Goal: Find specific page/section: Find specific page/section

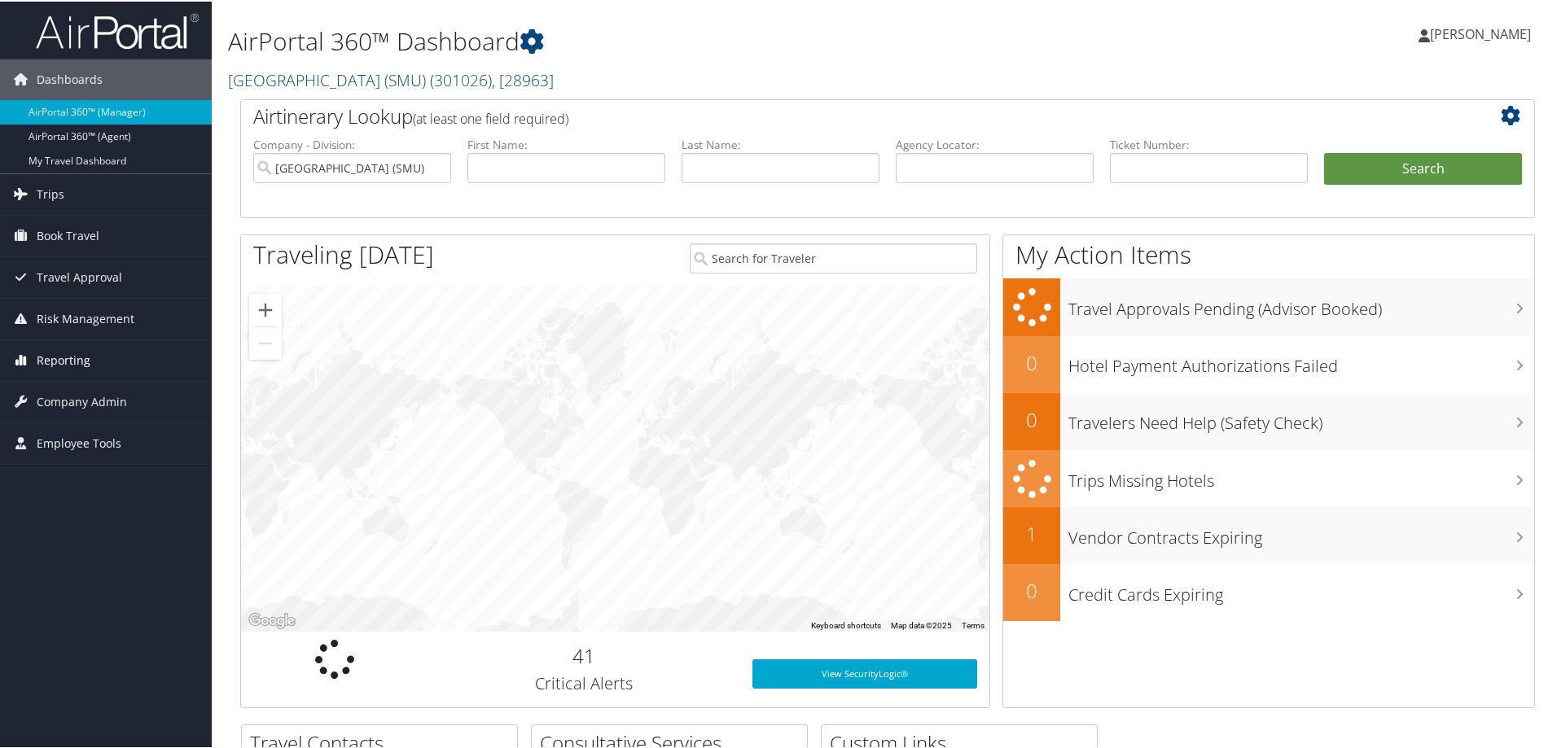
click at [46, 354] on span "Reporting" at bounding box center [64, 359] width 54 height 41
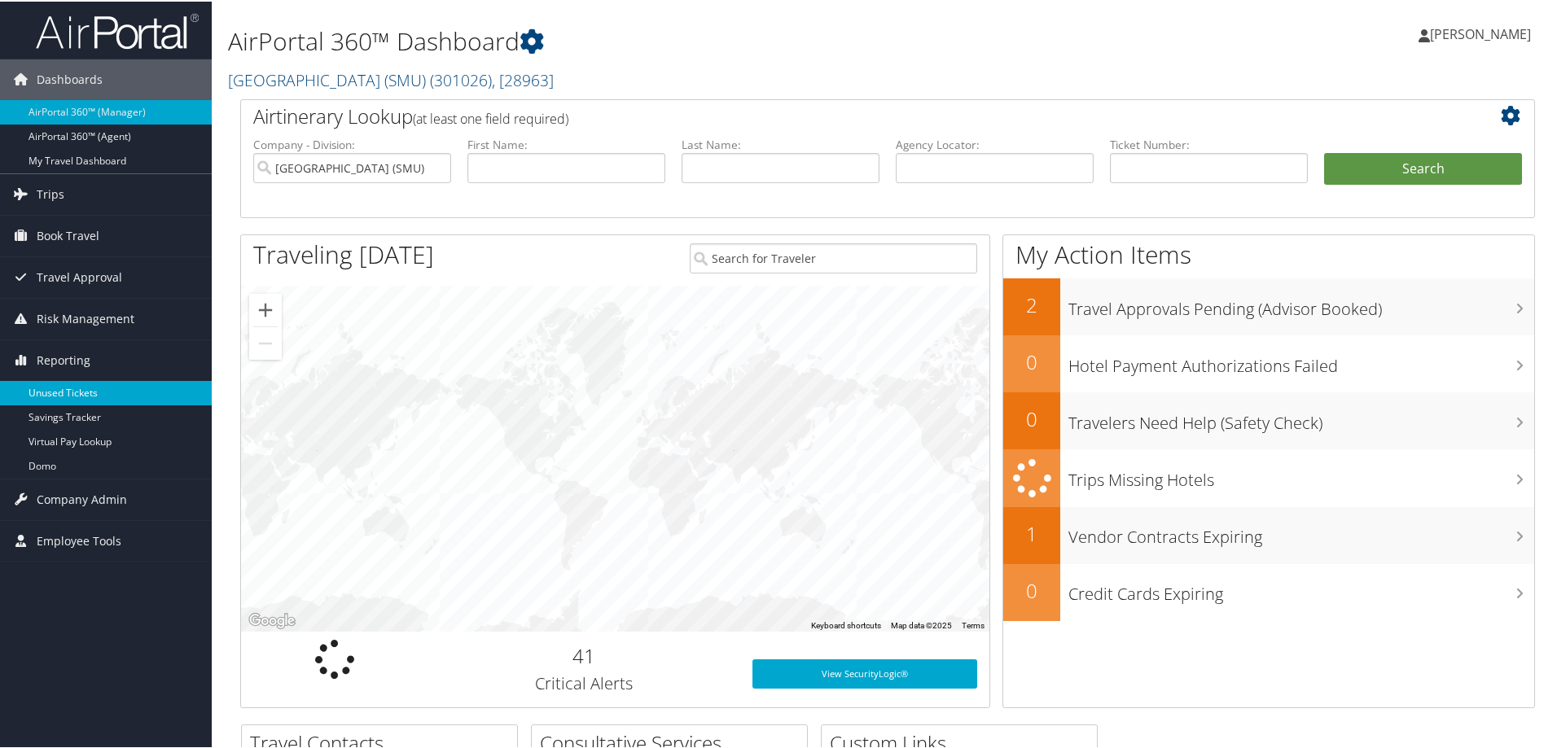
click at [58, 389] on link "Unused Tickets" at bounding box center [106, 392] width 212 height 24
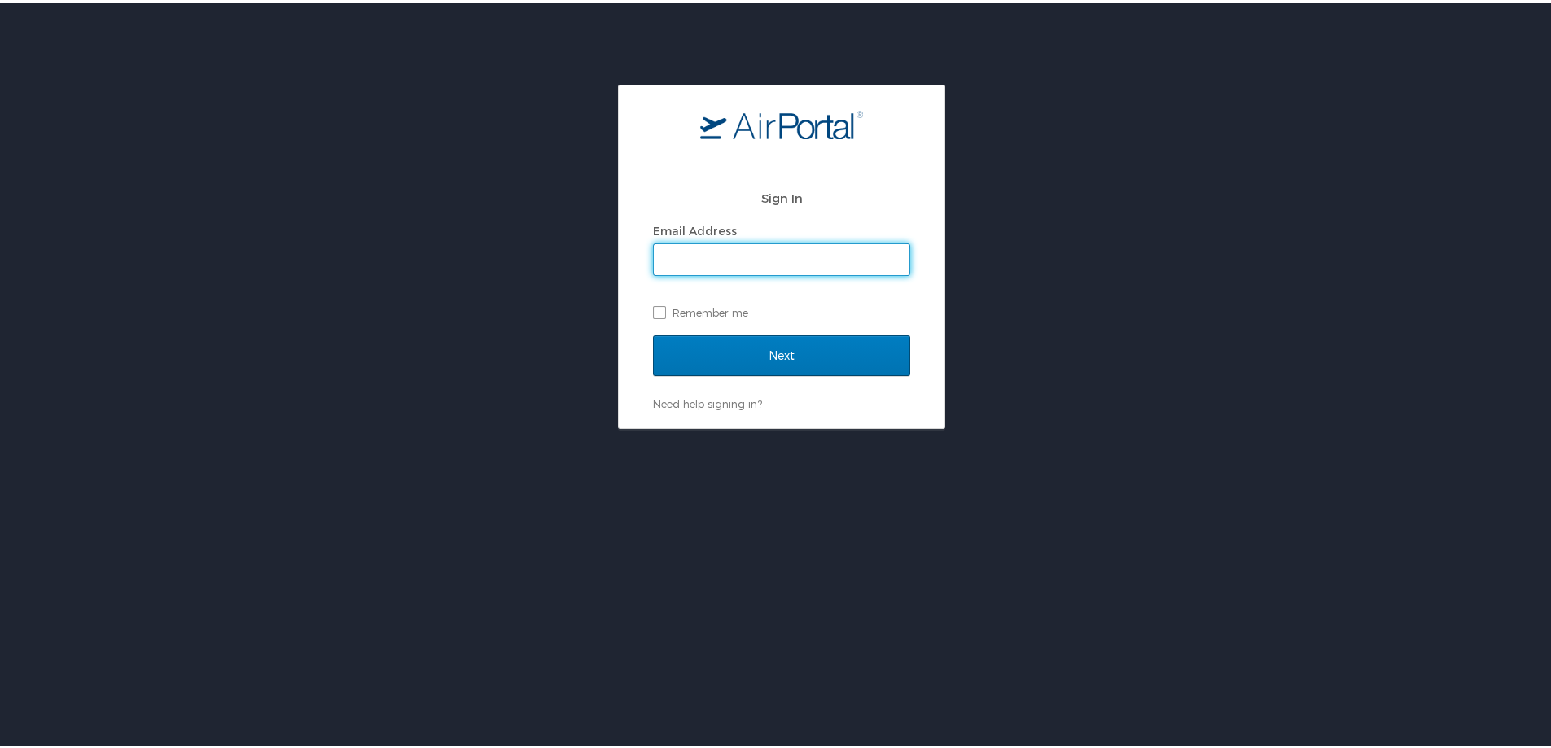
type input "[PERSON_NAME][EMAIL_ADDRESS][PERSON_NAME][DOMAIN_NAME]"
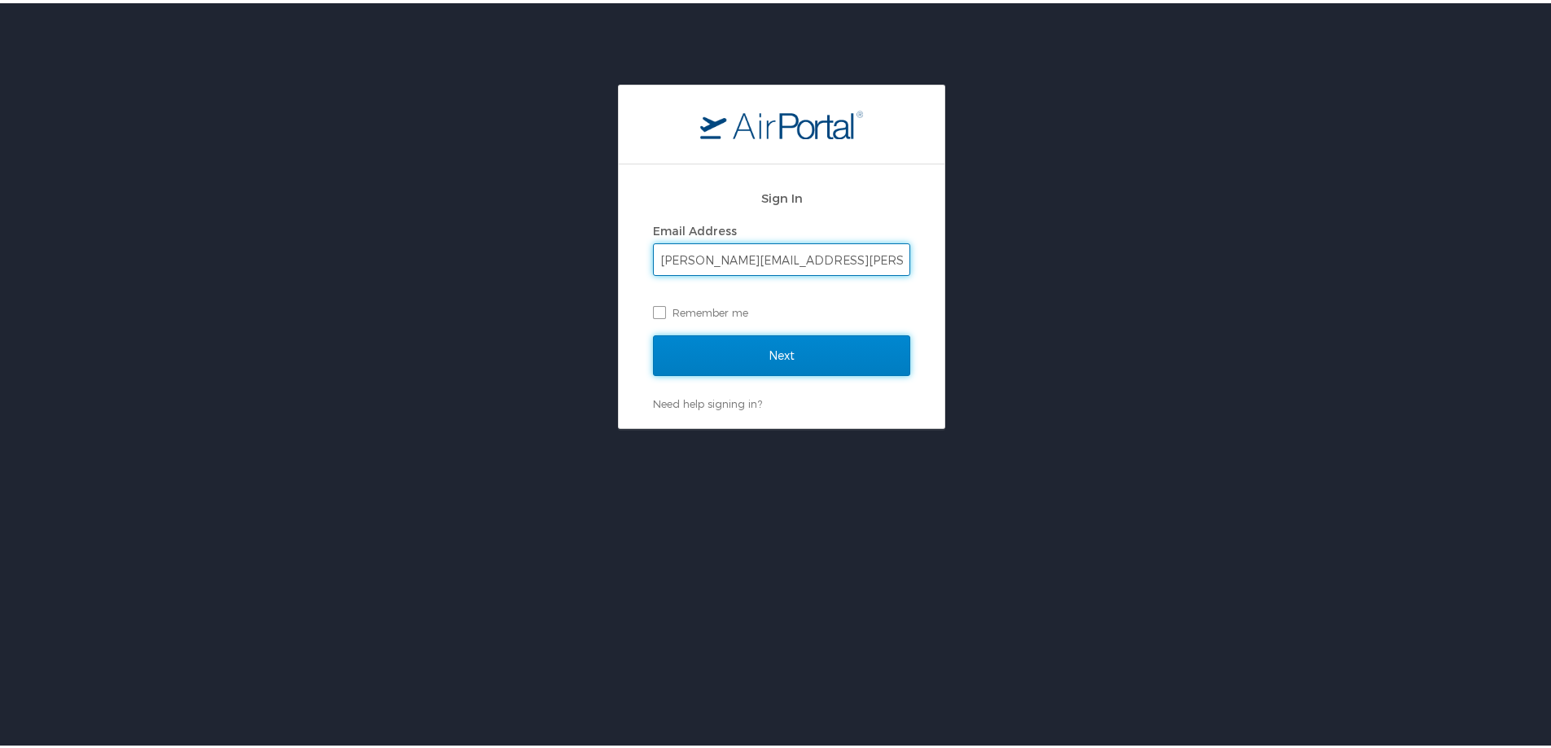
click at [752, 361] on input "Next" at bounding box center [781, 352] width 257 height 41
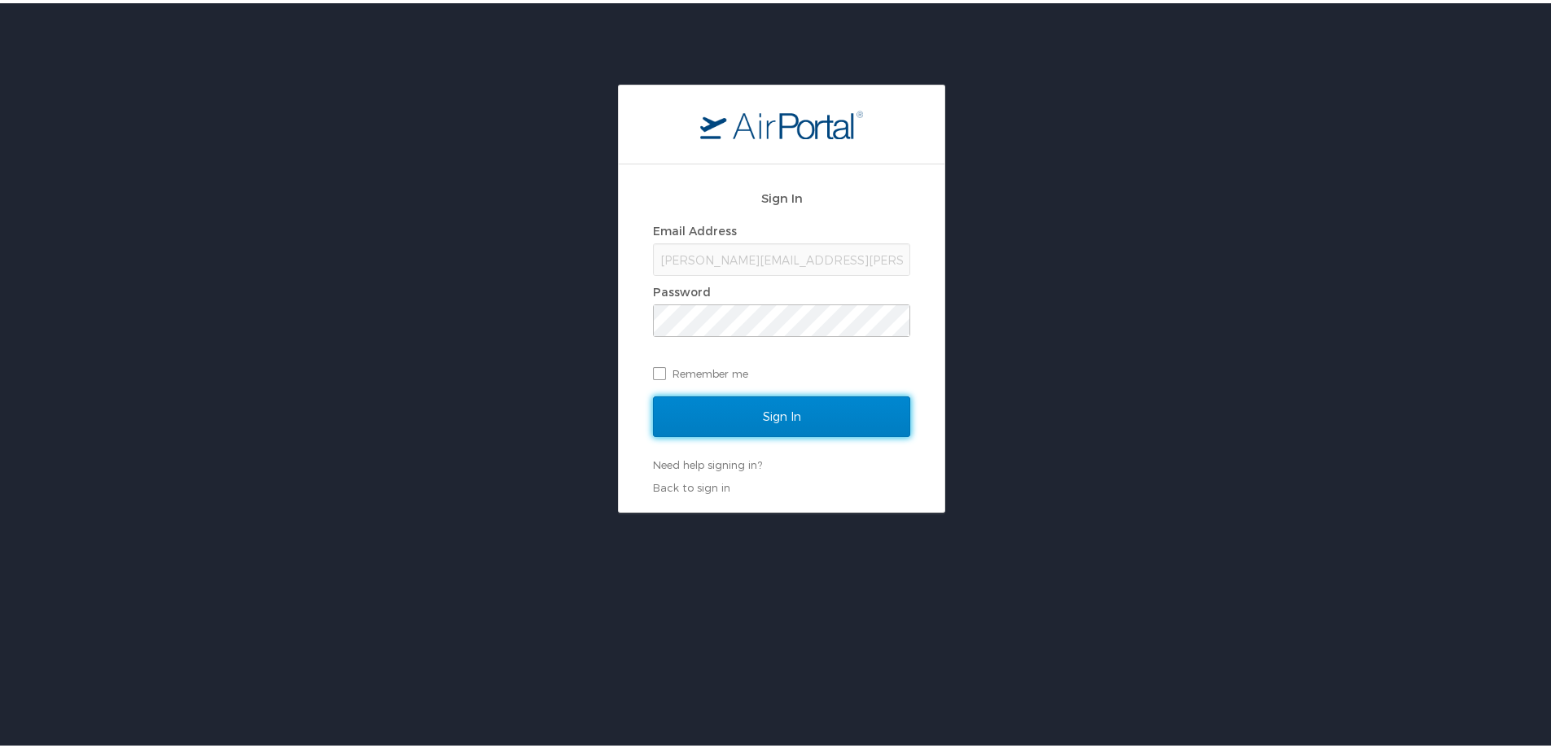
click at [779, 415] on input "Sign In" at bounding box center [781, 413] width 257 height 41
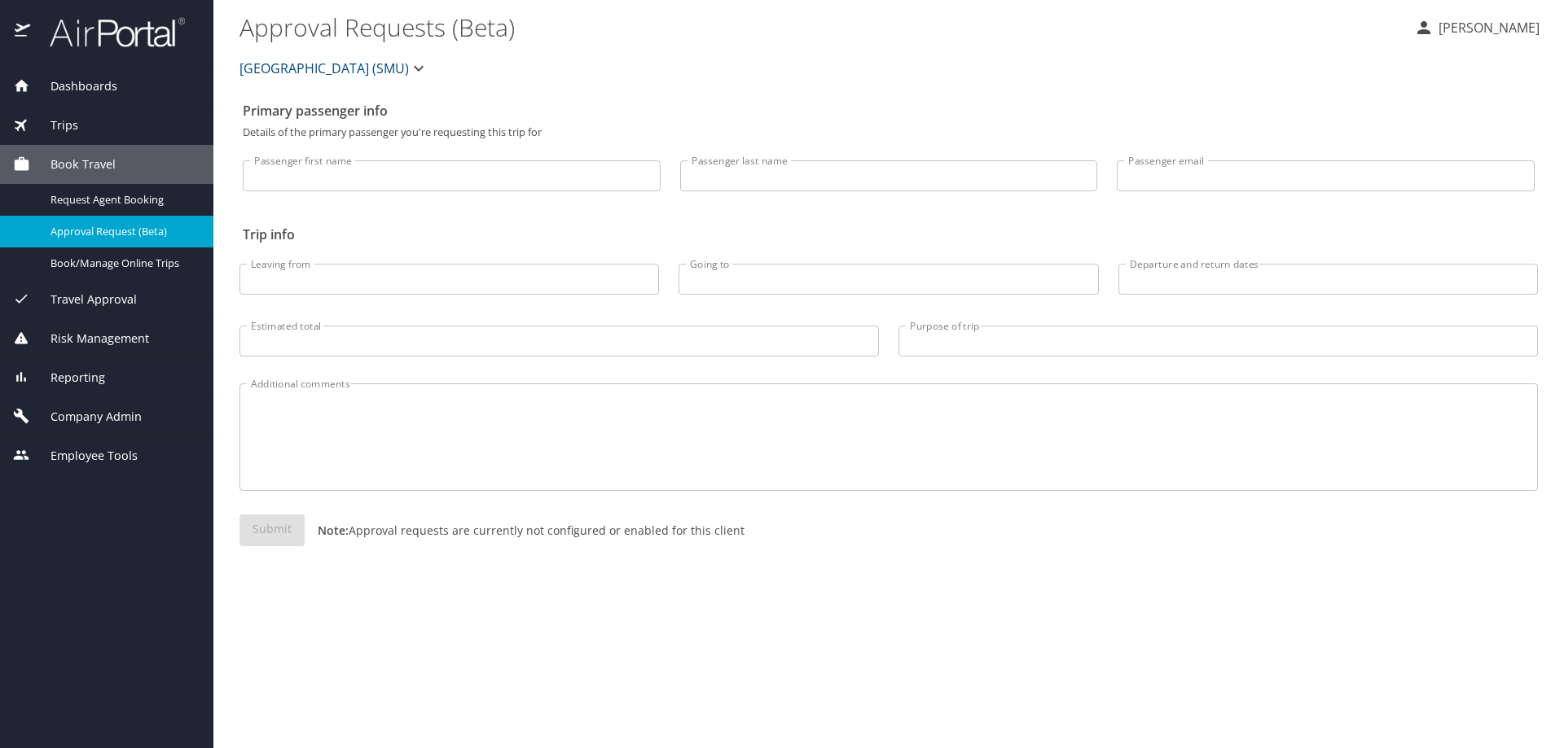
click at [78, 376] on span "Reporting" at bounding box center [67, 378] width 75 height 18
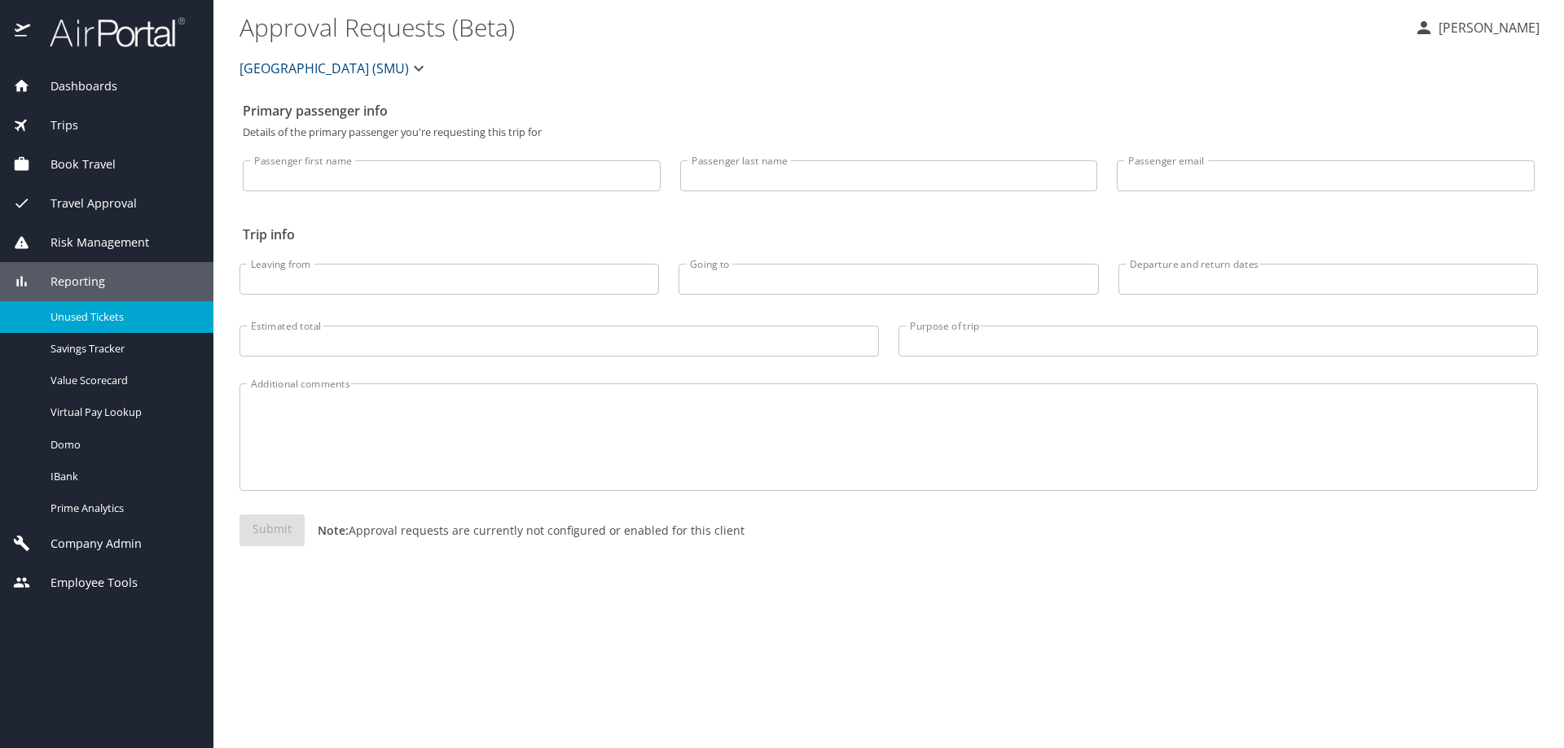
click at [116, 310] on span "Unused Tickets" at bounding box center [121, 316] width 143 height 15
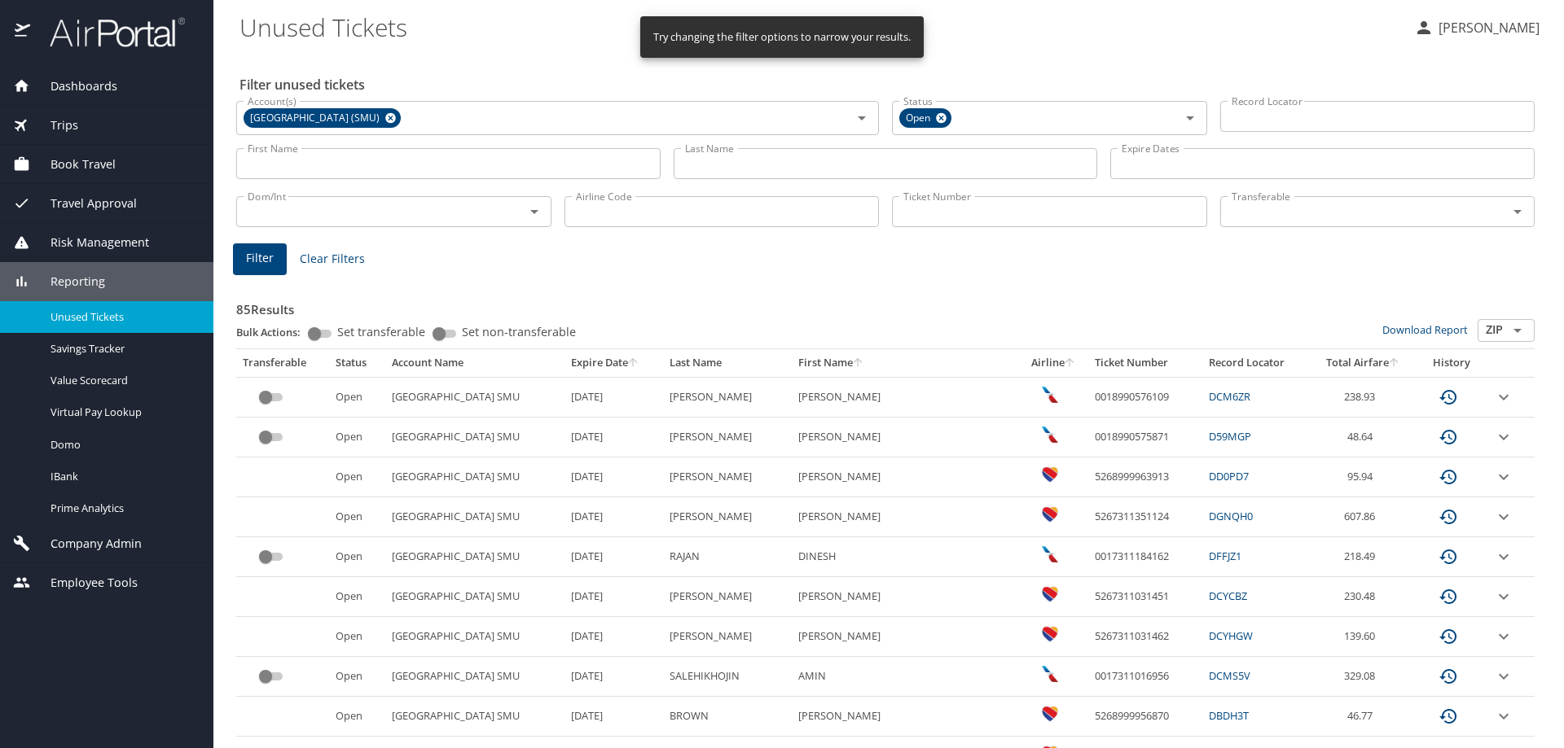
click at [283, 165] on input "First Name" at bounding box center [448, 163] width 424 height 31
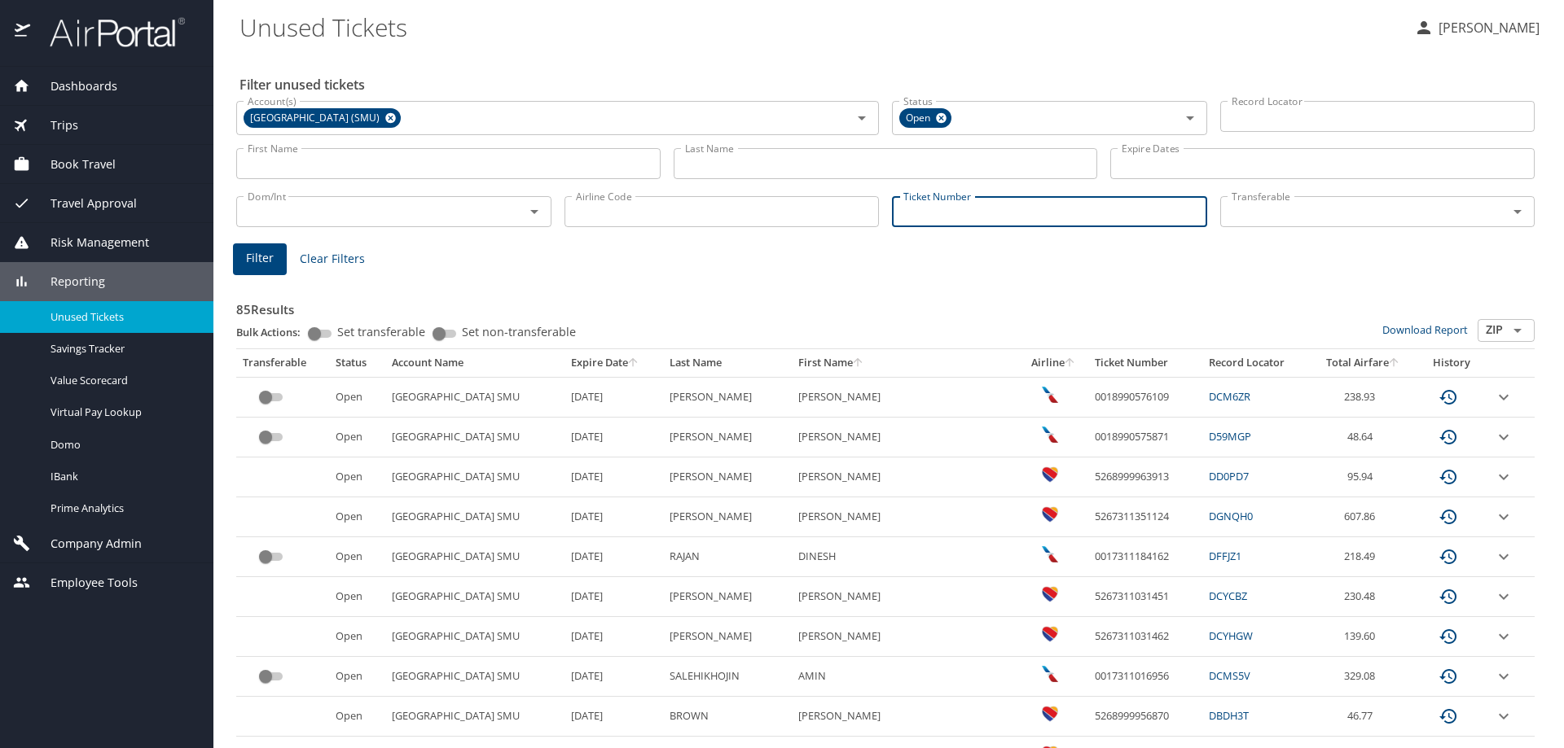
click at [929, 213] on input "Ticket Number" at bounding box center [1049, 211] width 315 height 31
type input "00"
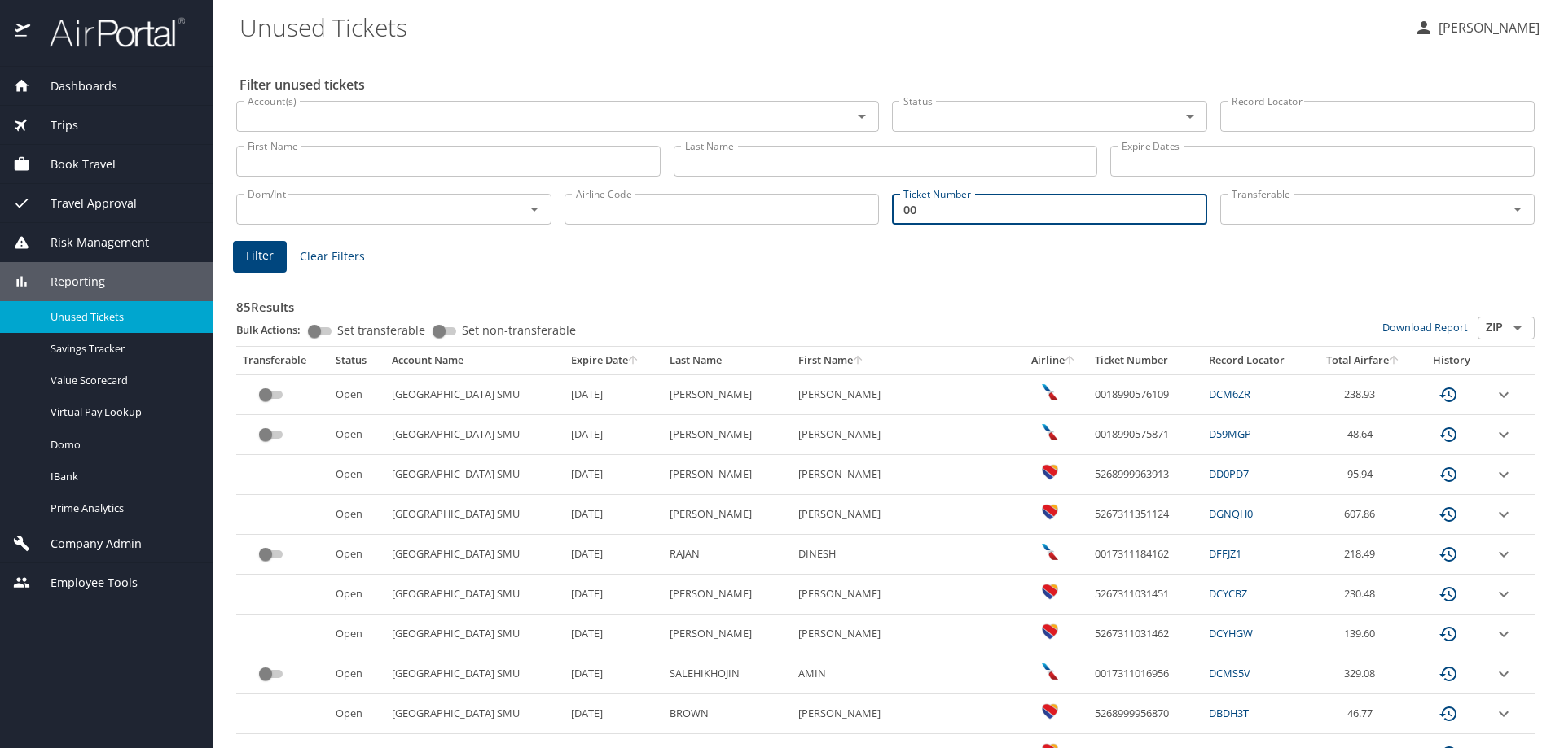
drag, startPoint x: 925, startPoint y: 209, endPoint x: 853, endPoint y: 208, distance: 72.5
click at [853, 208] on div "Dom/Int Dom/Int Airline Code Airline Code Ticket Number 00 Ticket Number Transf…" at bounding box center [885, 208] width 1311 height 54
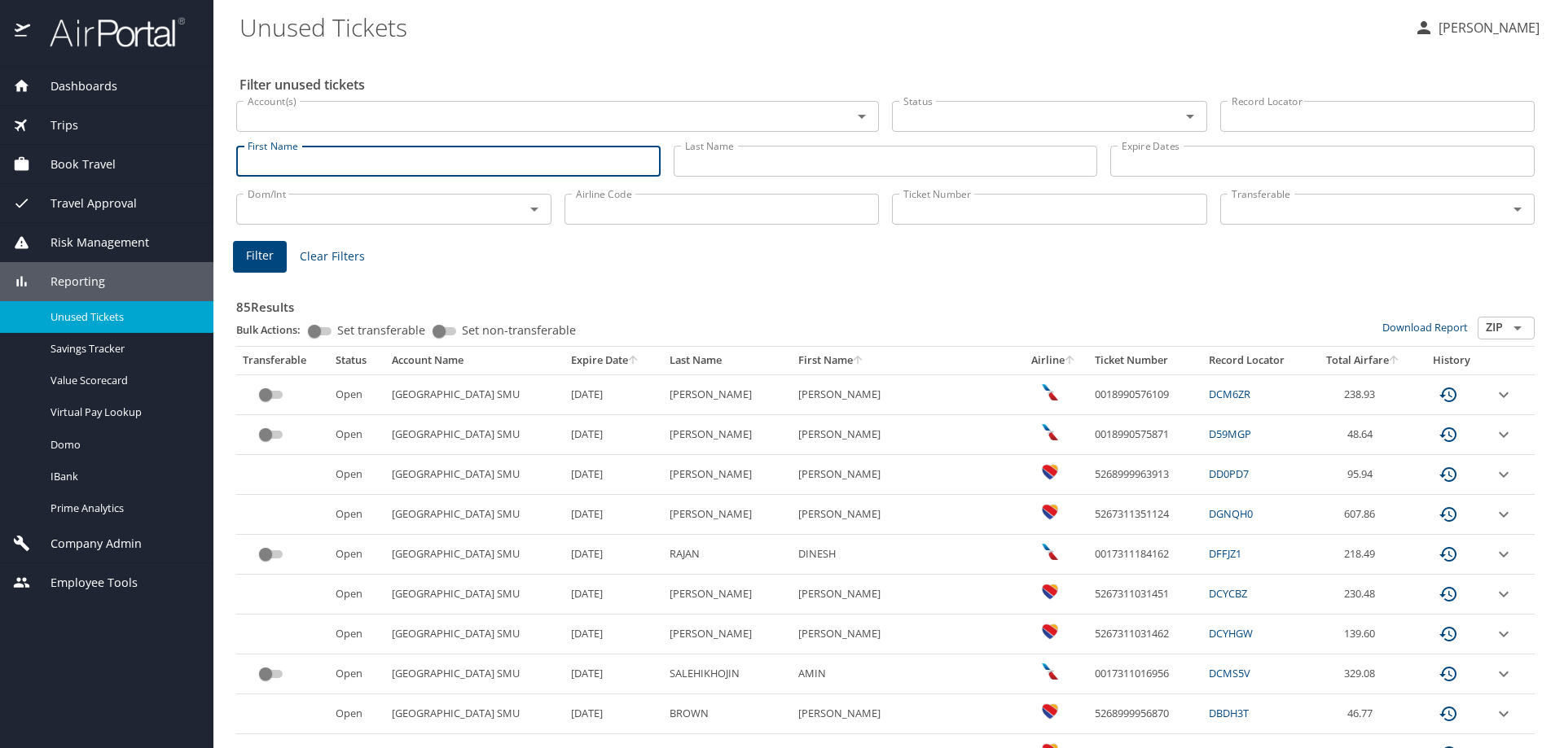
click at [336, 165] on input "First Name" at bounding box center [448, 161] width 424 height 31
type input "marcus"
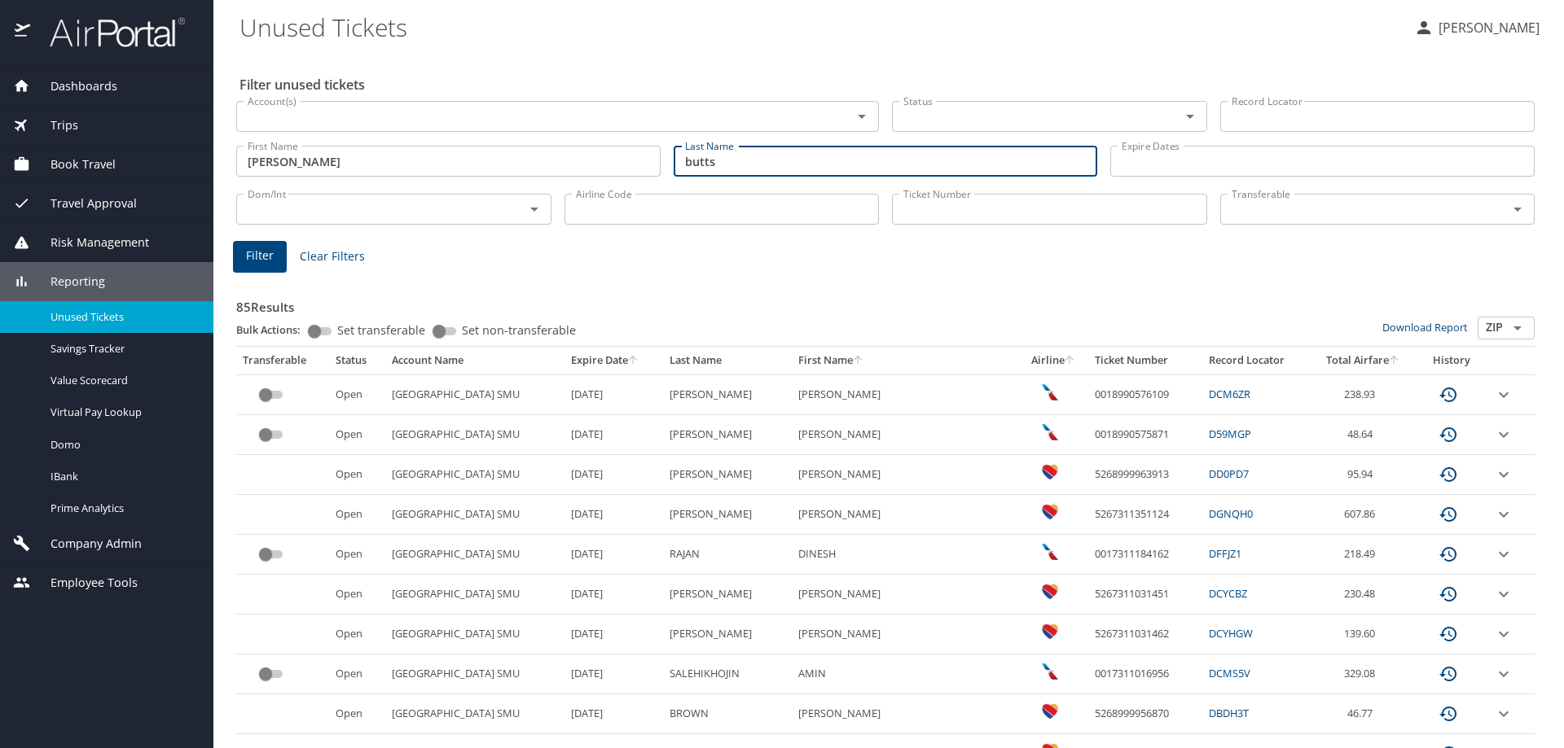
type input "butts"
click at [271, 262] on span "Filter" at bounding box center [260, 256] width 28 height 20
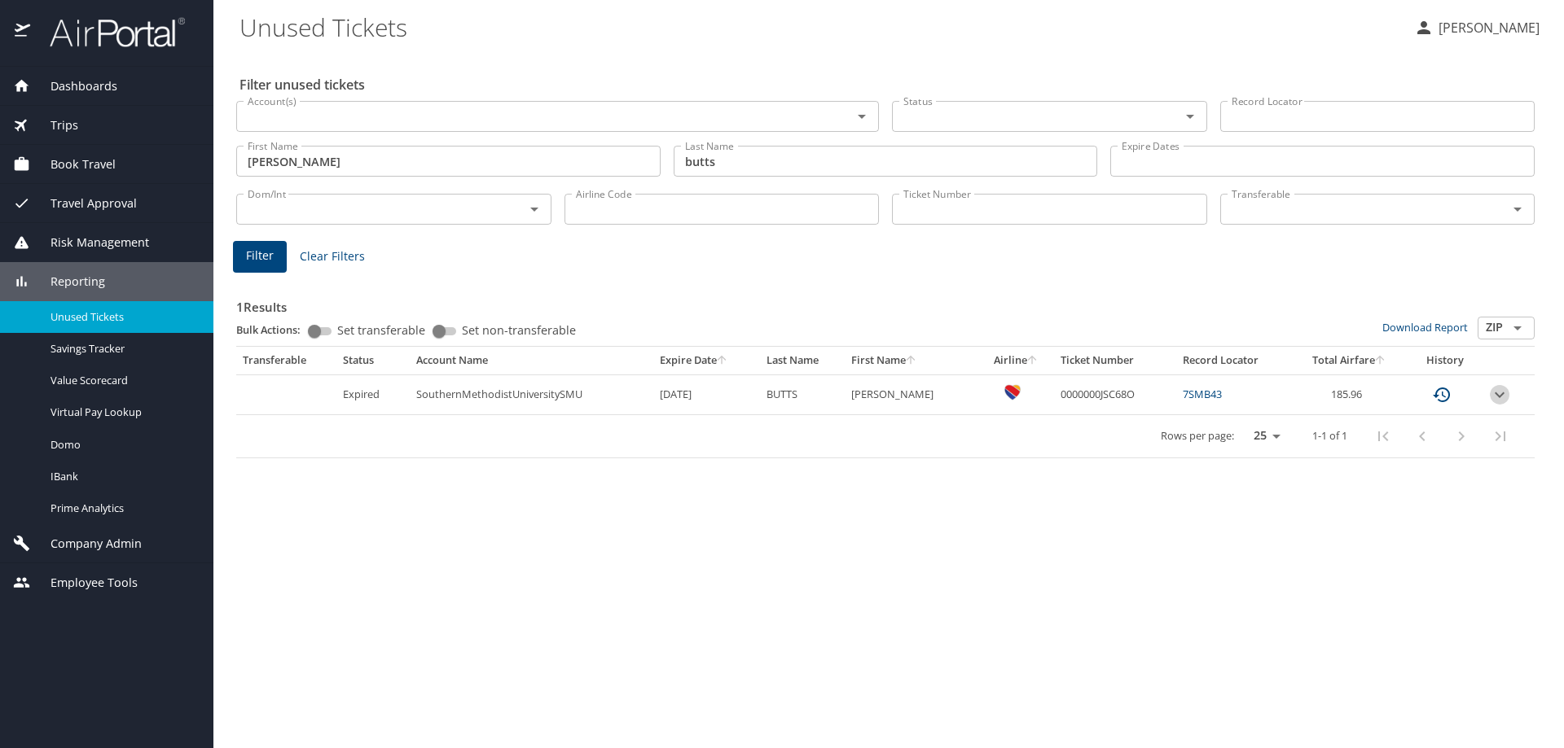
click at [1498, 393] on icon "expand row" at bounding box center [1500, 395] width 20 height 20
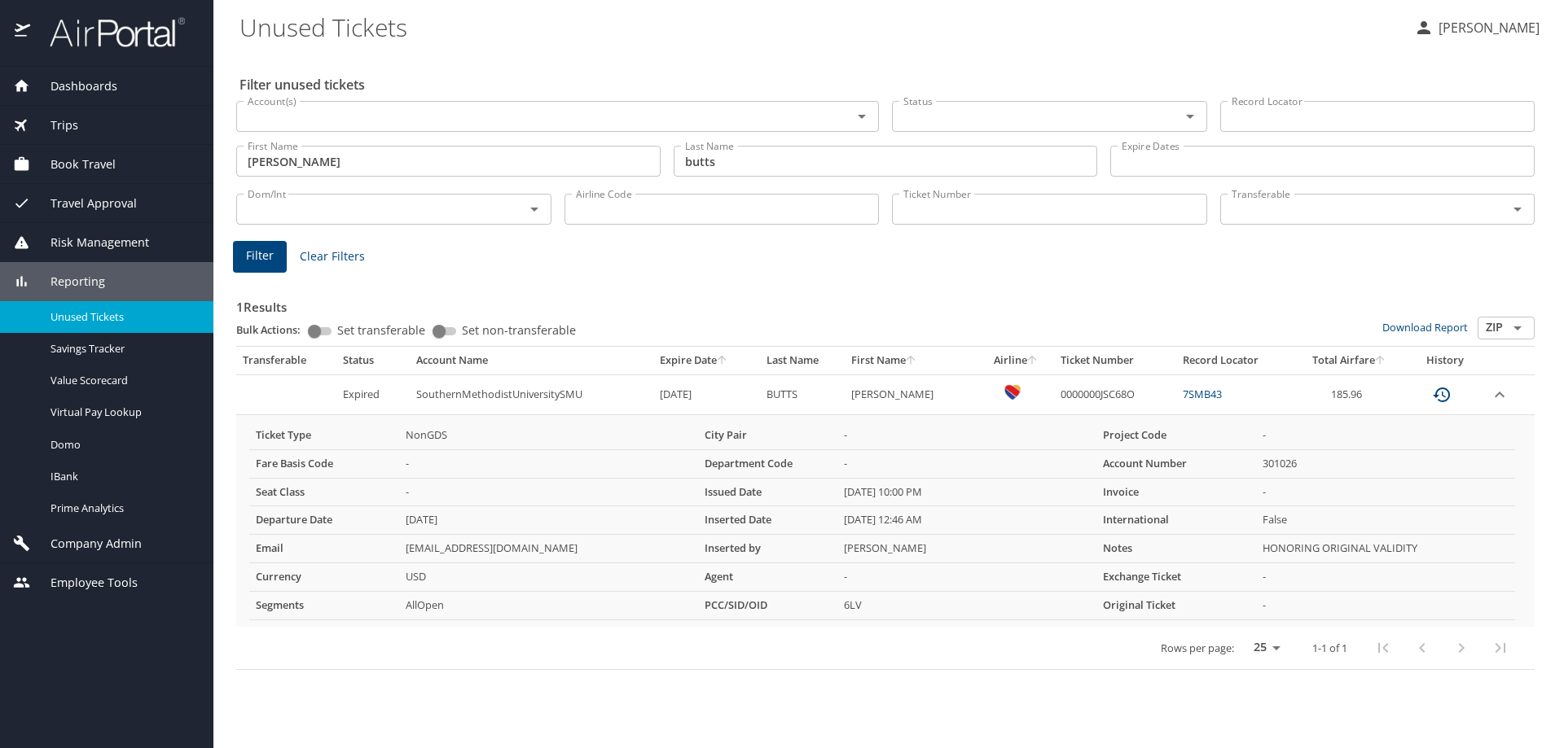
click at [67, 538] on span "Company Admin" at bounding box center [86, 544] width 112 height 18
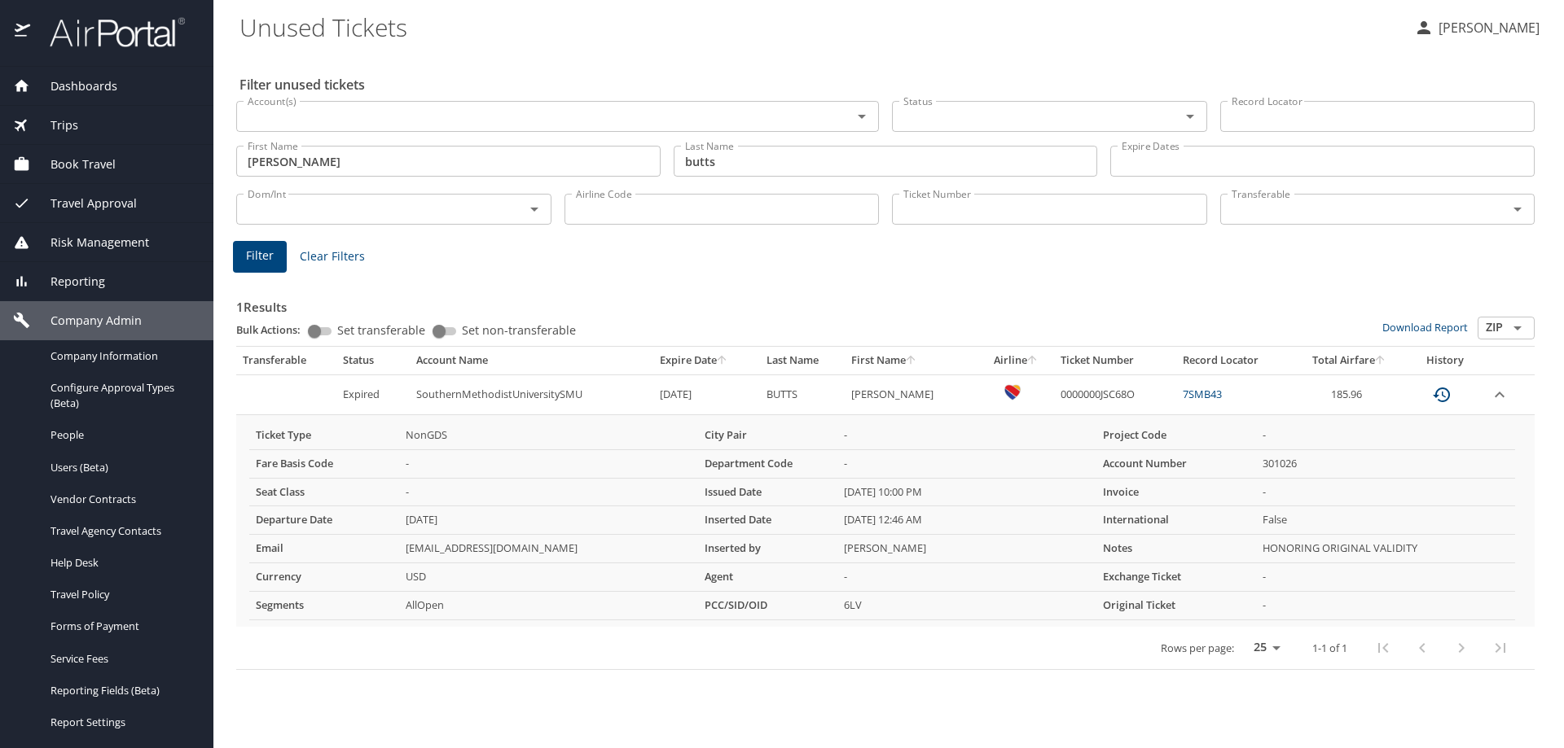
click at [109, 125] on div "Trips" at bounding box center [106, 125] width 187 height 18
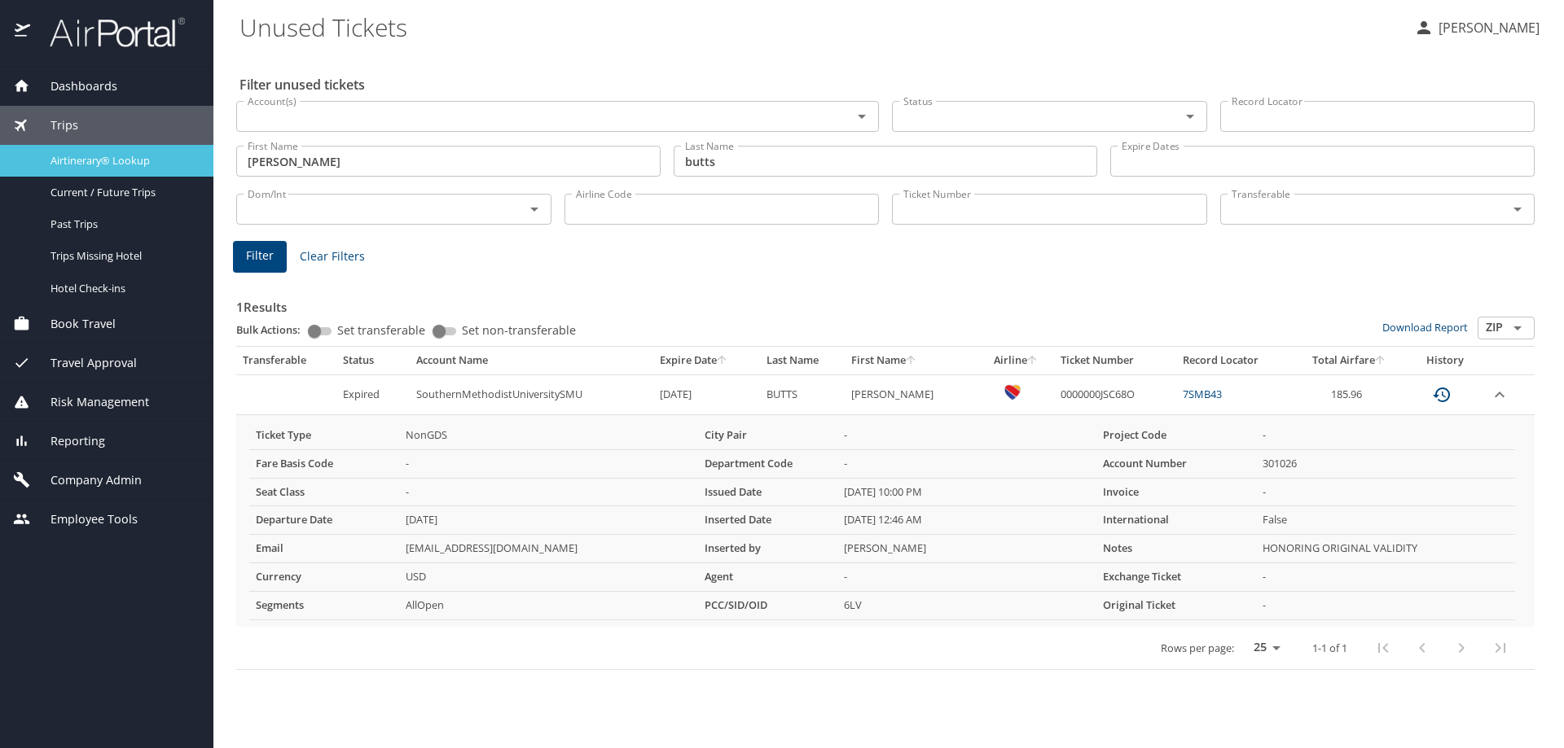
click at [109, 159] on span "Airtinerary® Lookup" at bounding box center [121, 160] width 143 height 15
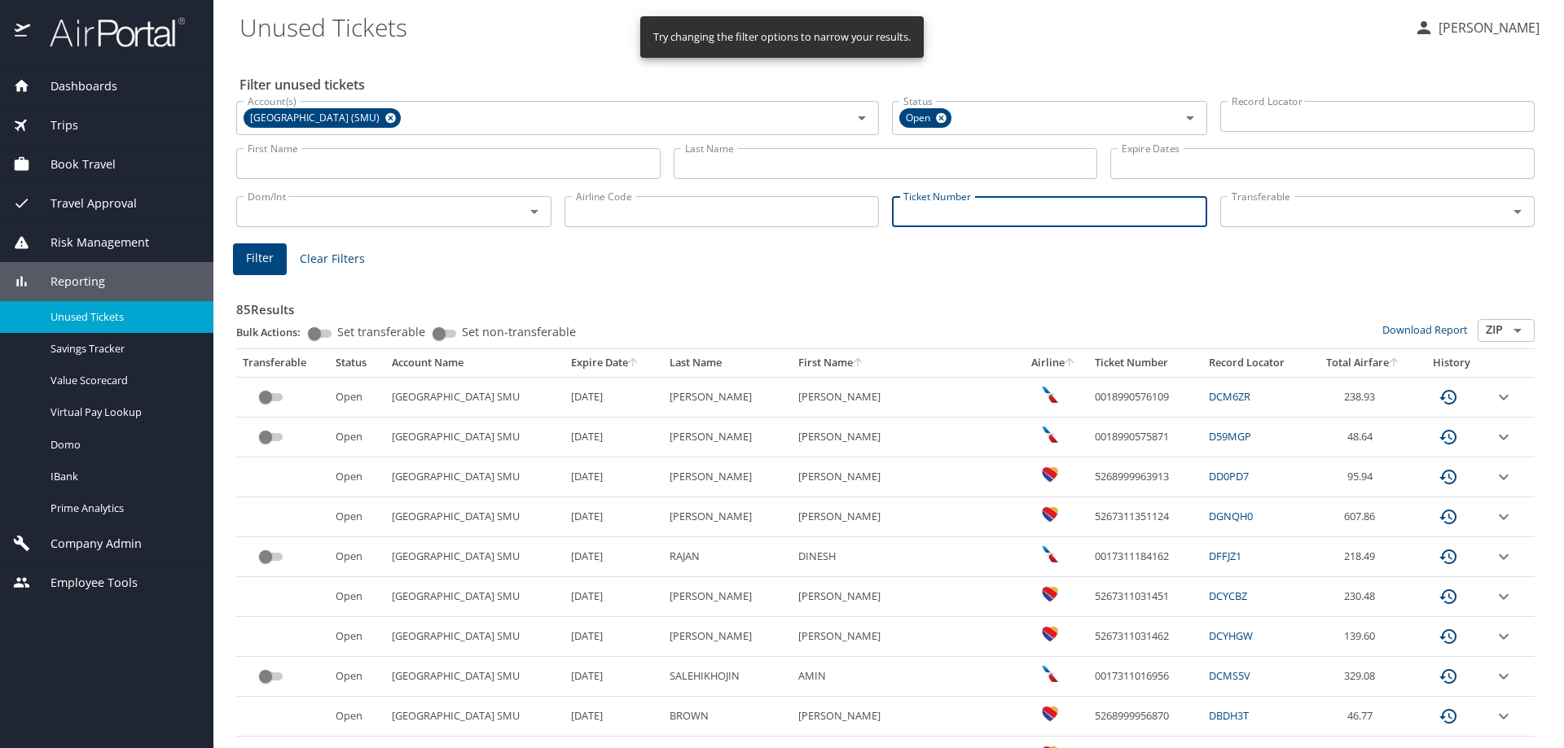
click at [919, 212] on input "Ticket Number" at bounding box center [1049, 211] width 315 height 31
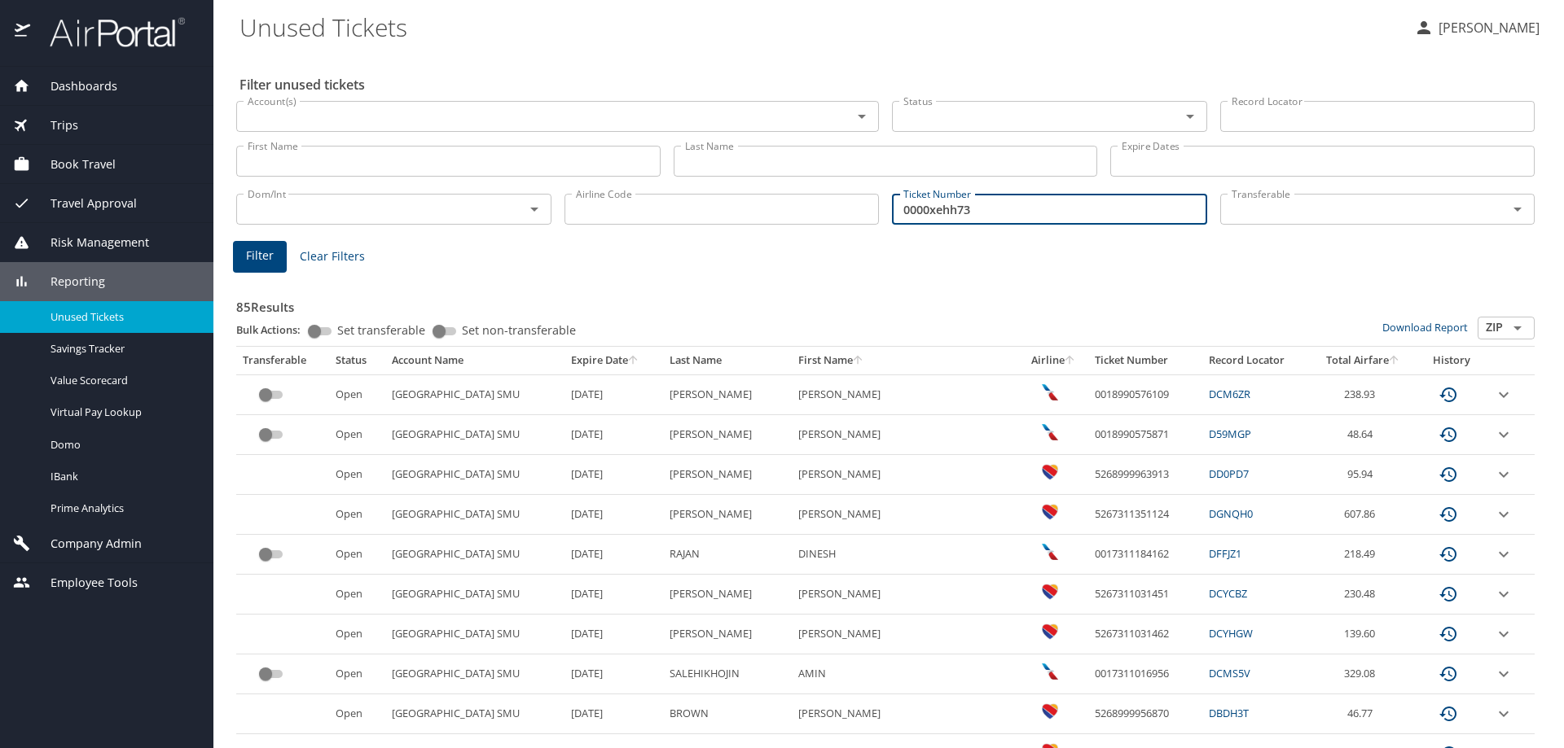
type input "0000xehh73"
click at [279, 262] on button "Filter" at bounding box center [260, 257] width 54 height 32
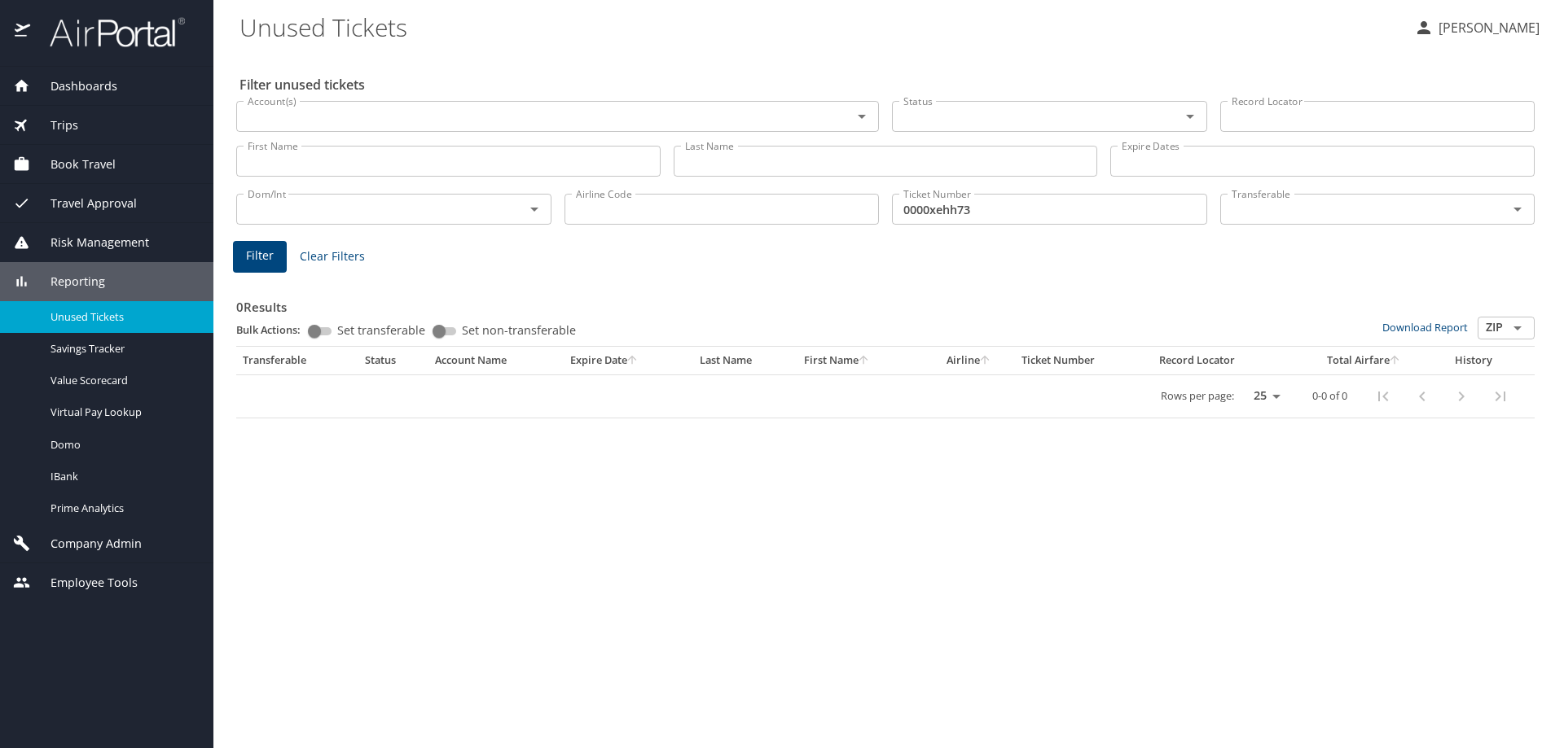
click at [1299, 118] on input "Record Locator" at bounding box center [1377, 116] width 315 height 31
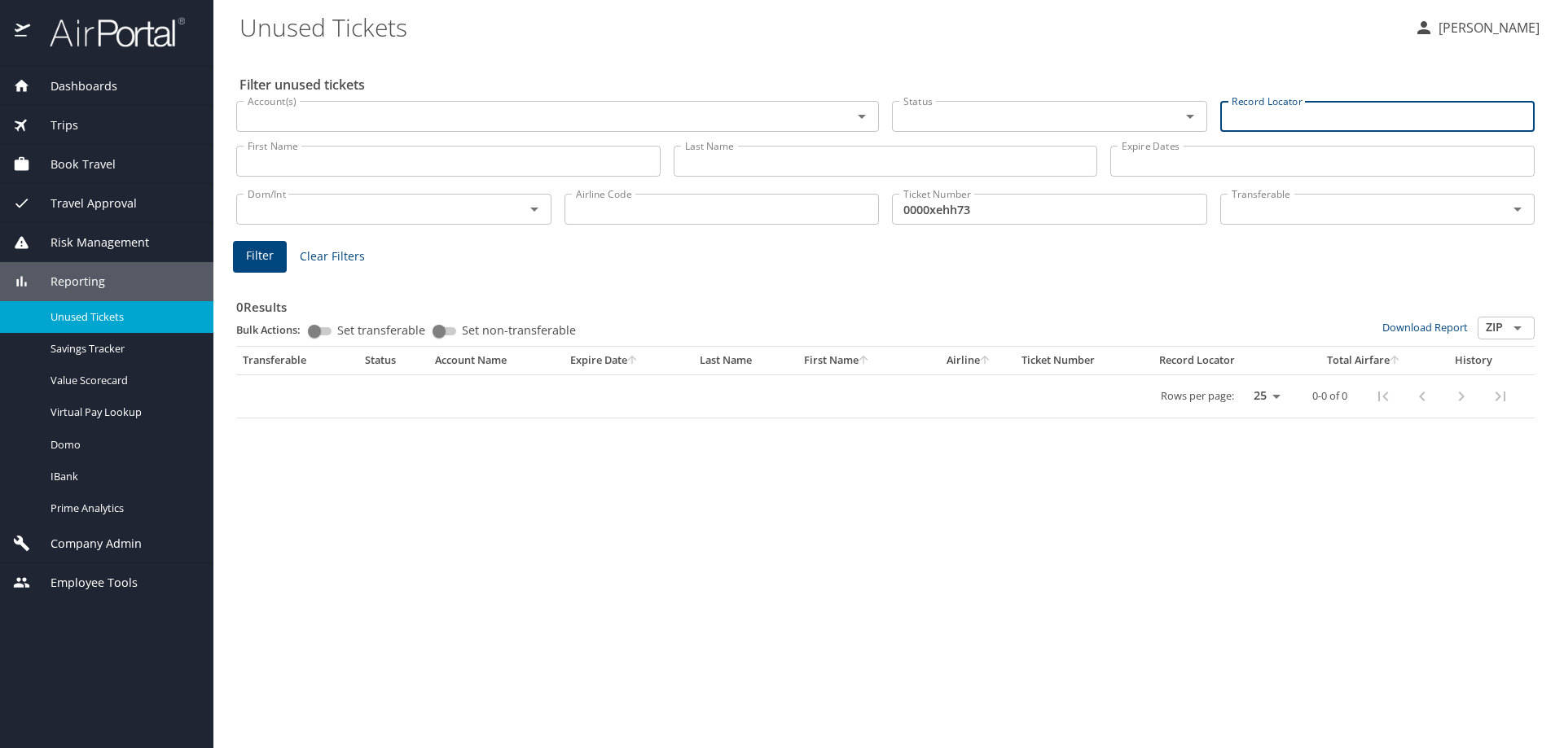
type input "d"
type input "dgmfbm"
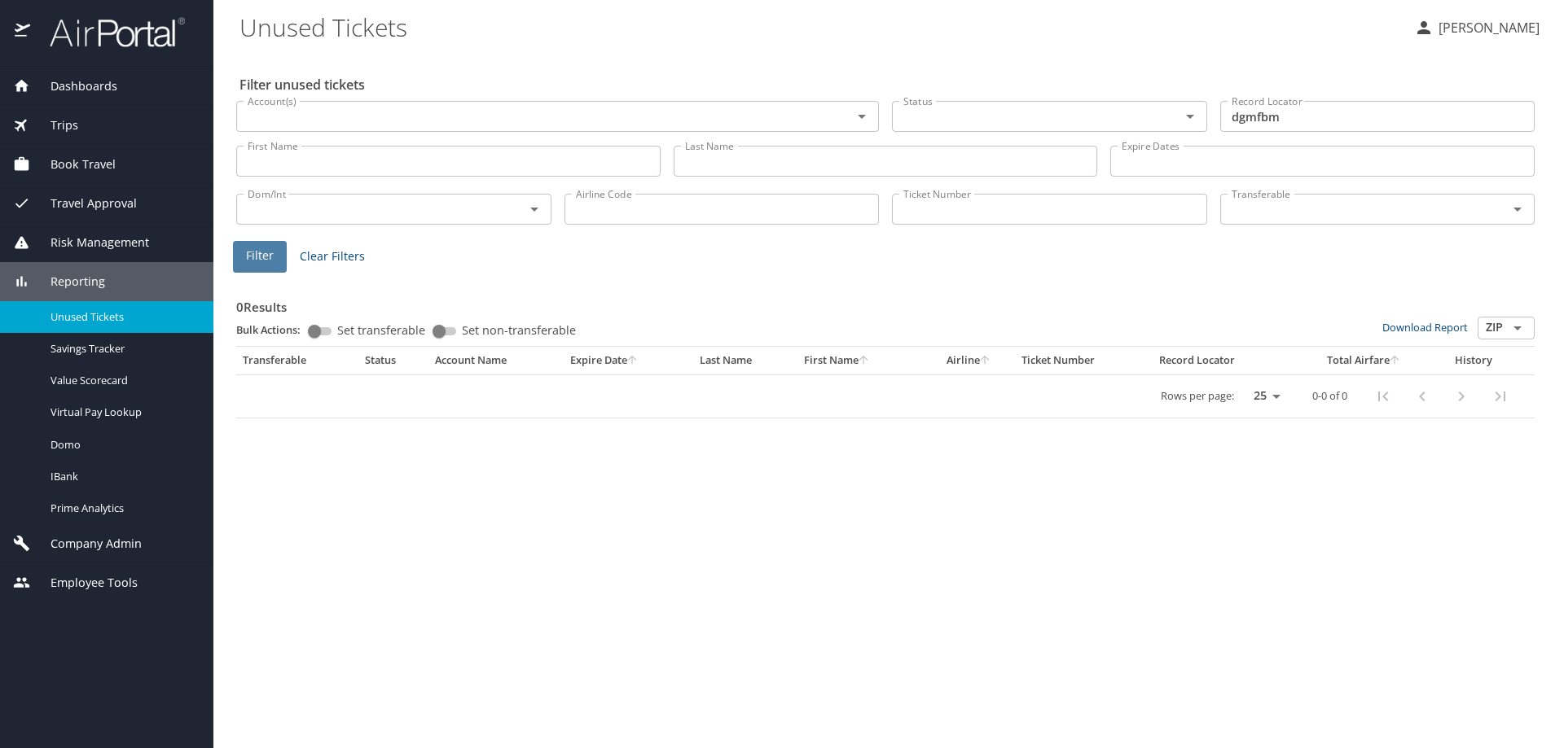
click at [252, 255] on span "Filter" at bounding box center [260, 256] width 28 height 20
click at [88, 121] on div "Trips" at bounding box center [106, 125] width 187 height 18
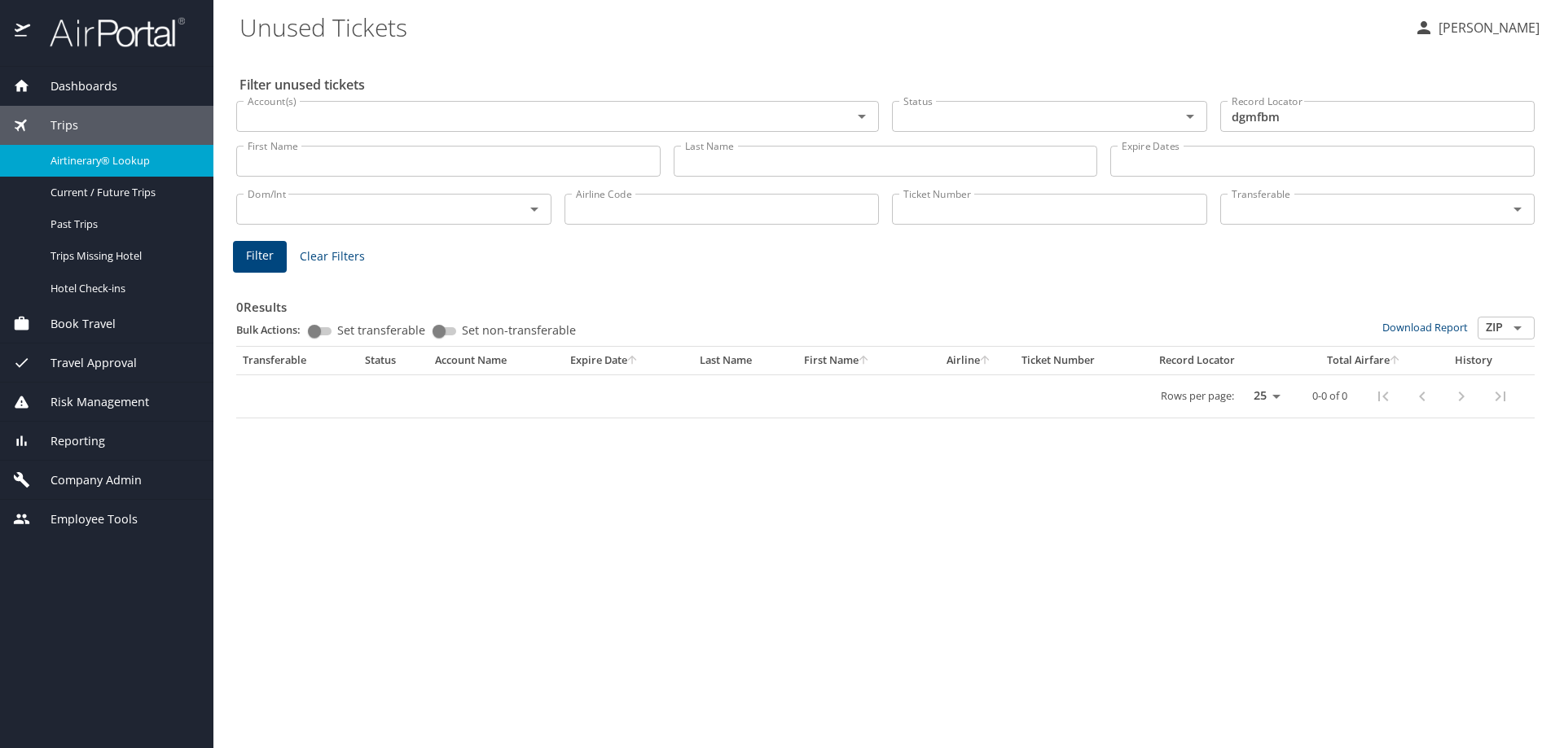
click at [120, 160] on span "Airtinerary® Lookup" at bounding box center [121, 160] width 143 height 15
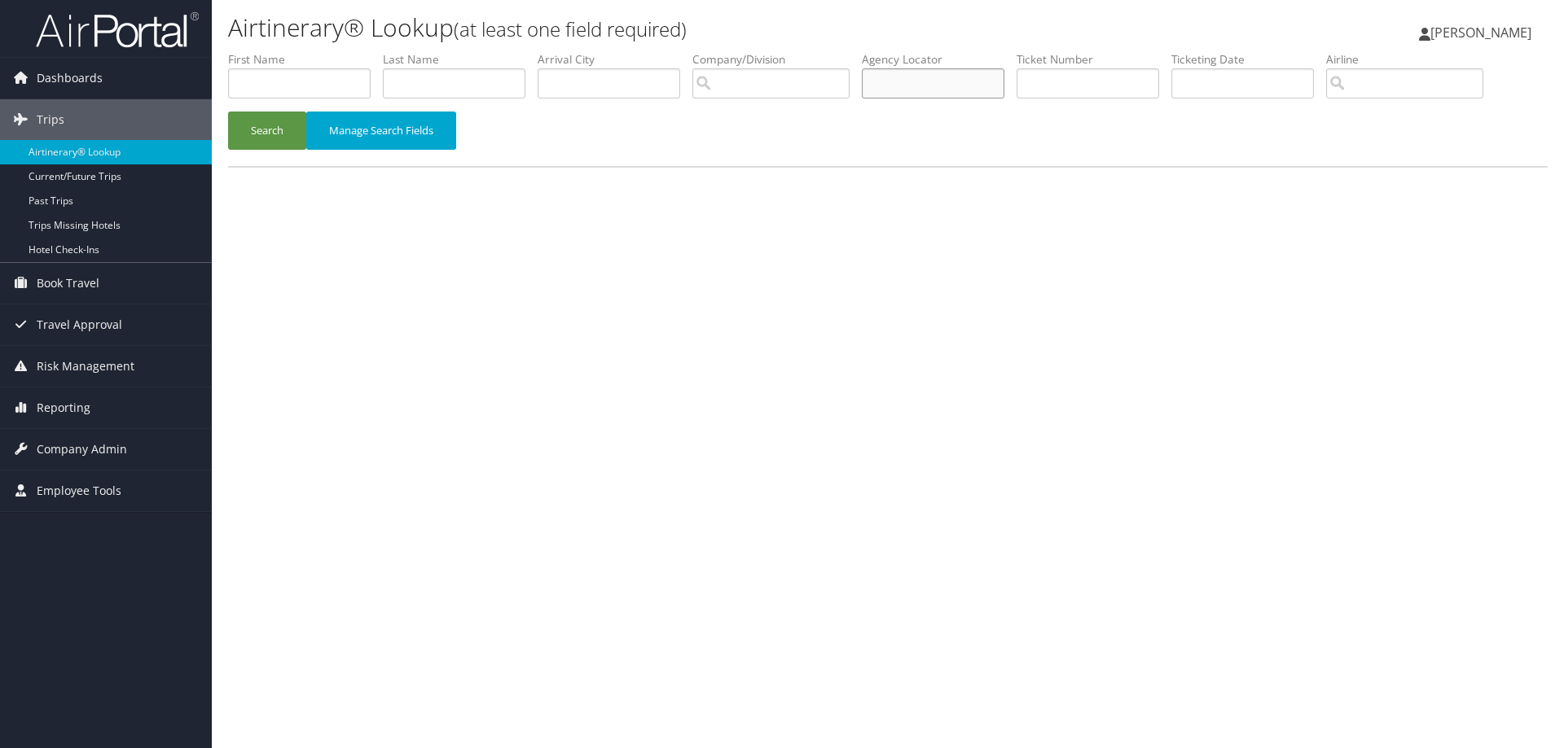
click at [928, 73] on input "text" at bounding box center [933, 83] width 143 height 30
type input "dgmfbm"
click at [259, 132] on button "Search" at bounding box center [267, 131] width 78 height 38
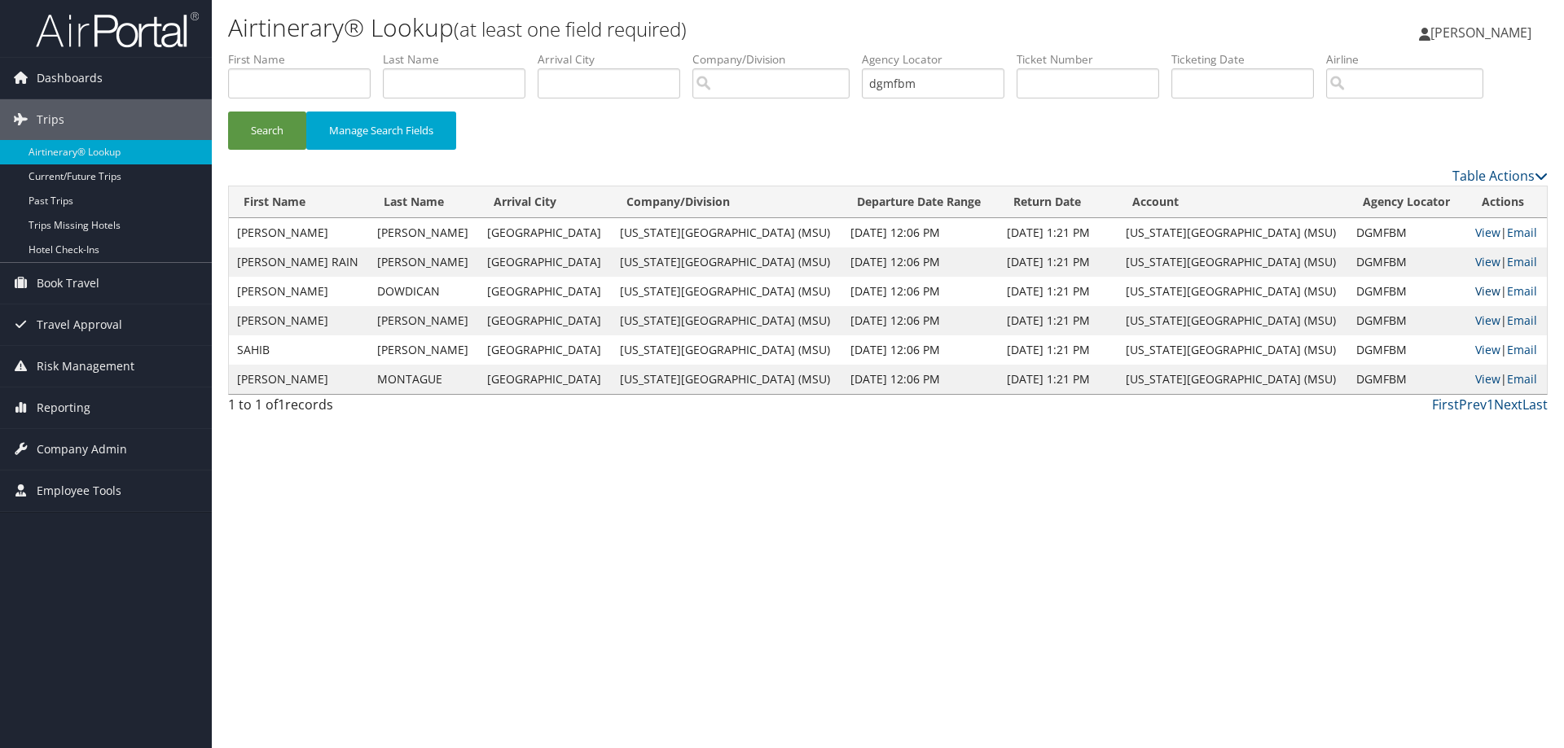
click at [1475, 292] on link "View" at bounding box center [1487, 290] width 25 height 15
click at [1475, 230] on link "View" at bounding box center [1487, 232] width 25 height 15
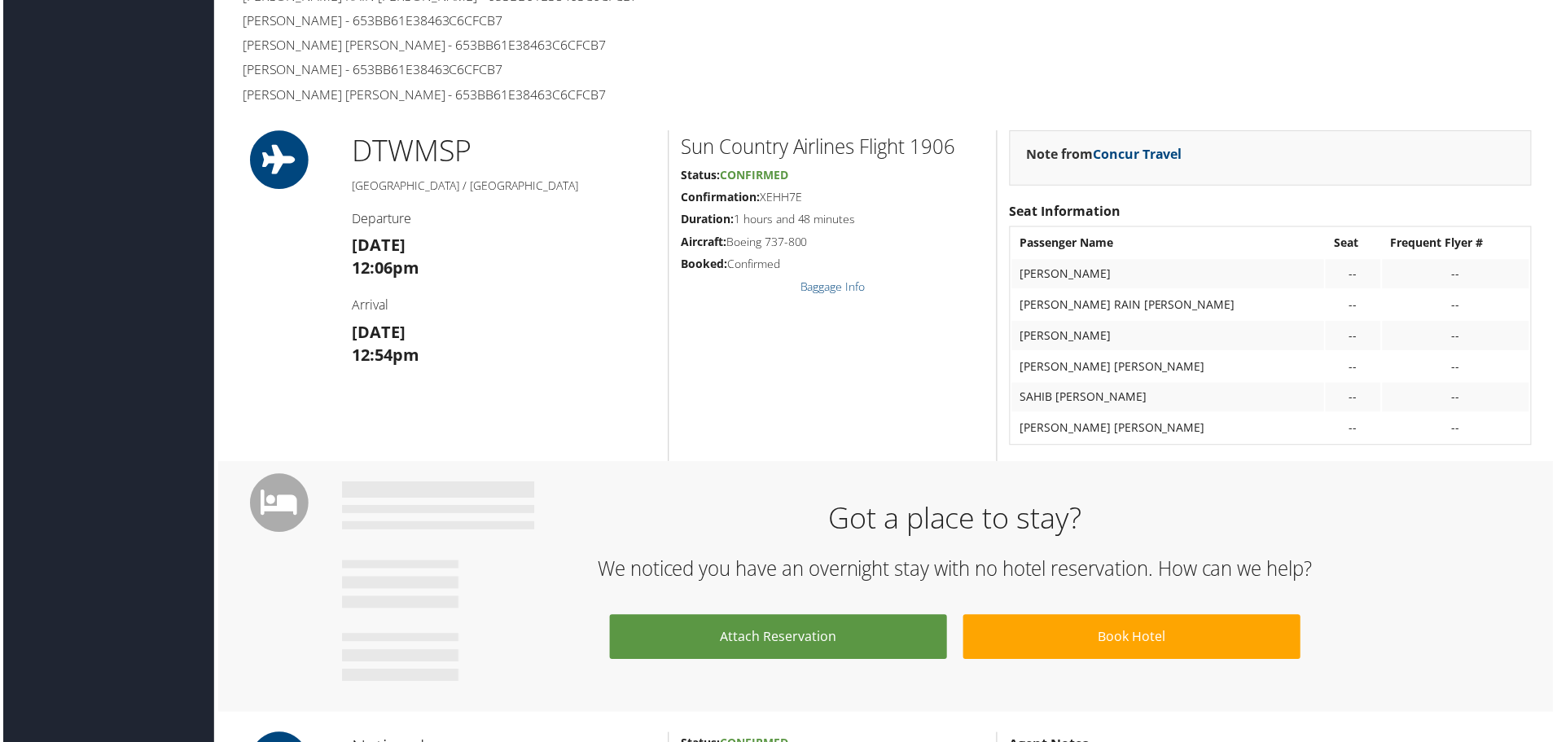
scroll to position [733, 0]
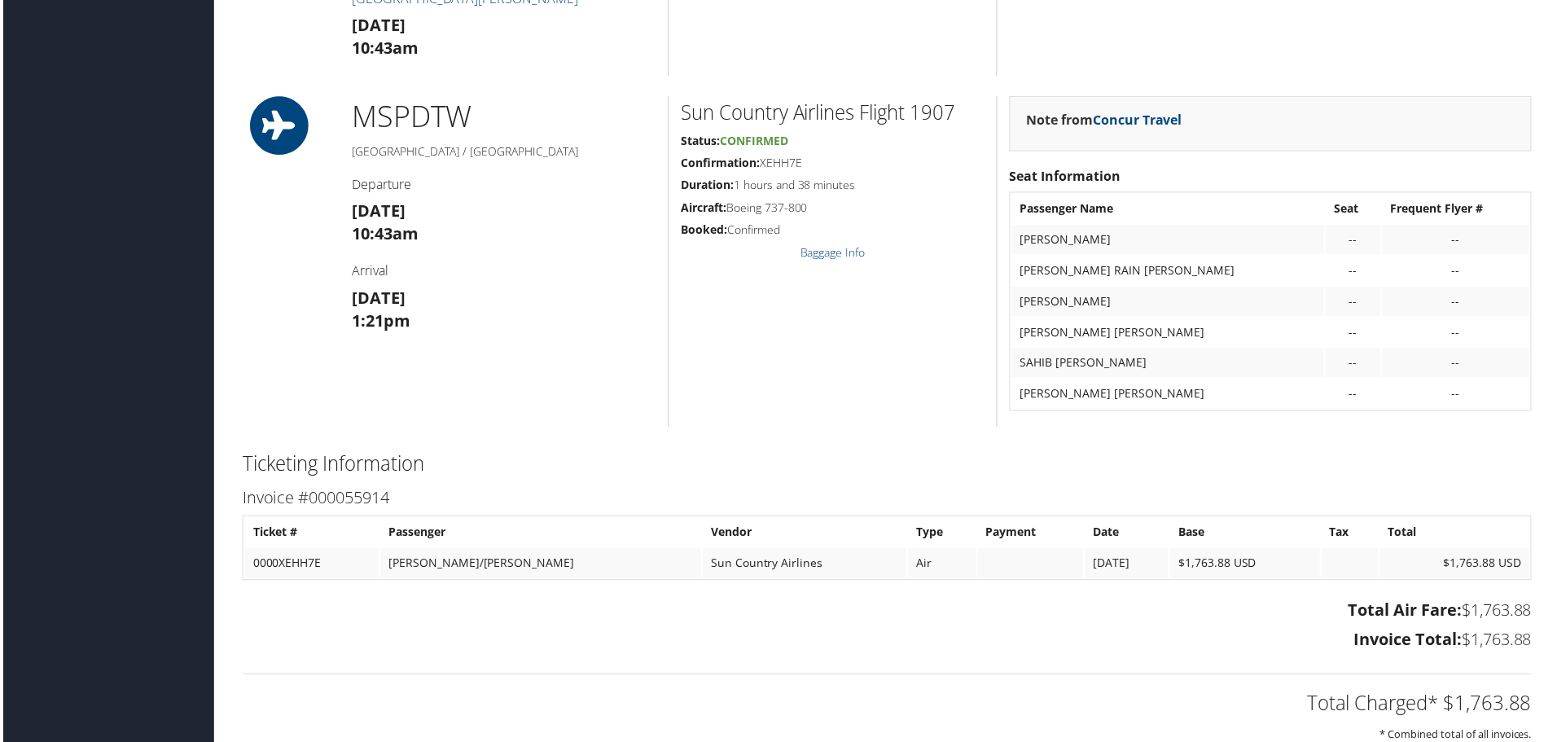
scroll to position [1779, 0]
